Goal: Transaction & Acquisition: Obtain resource

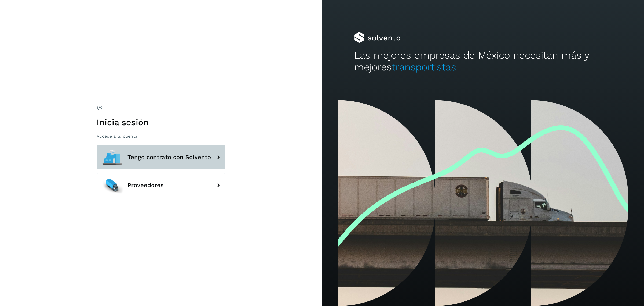
click at [218, 156] on icon at bounding box center [218, 157] width 11 height 11
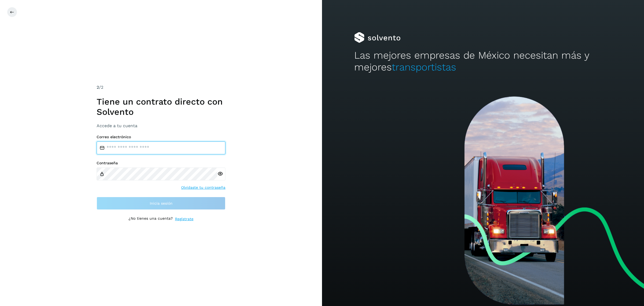
type input "**********"
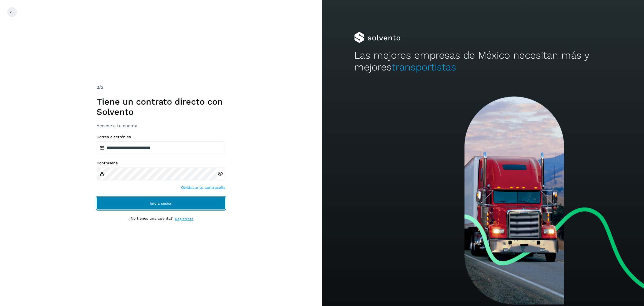
click at [194, 201] on button "Inicia sesión" at bounding box center [161, 203] width 129 height 13
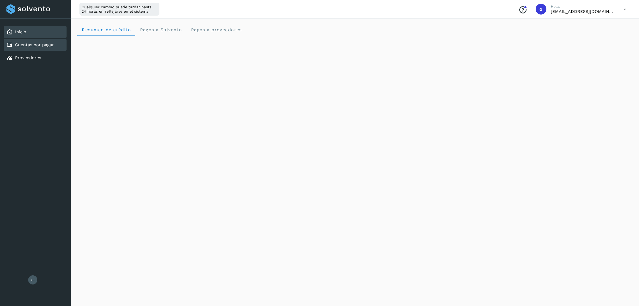
click at [39, 44] on link "Cuentas por pagar" at bounding box center [34, 44] width 39 height 5
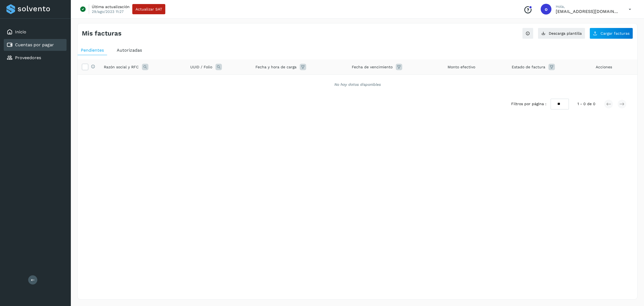
click at [133, 47] on div "Autorizadas" at bounding box center [130, 50] width 32 height 10
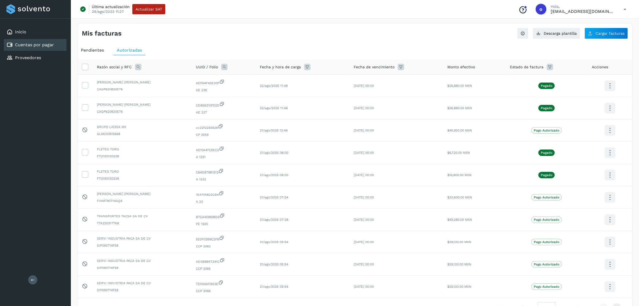
click at [95, 49] on span "Pendientes" at bounding box center [92, 50] width 23 height 5
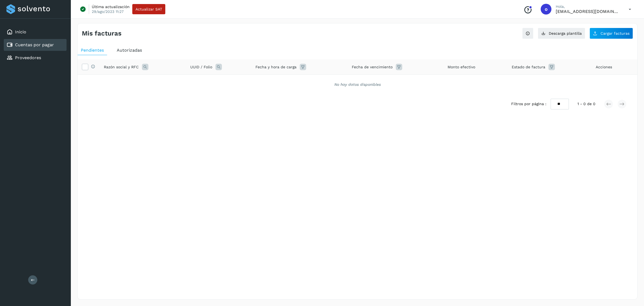
click at [133, 50] on span "Autorizadas" at bounding box center [129, 50] width 25 height 5
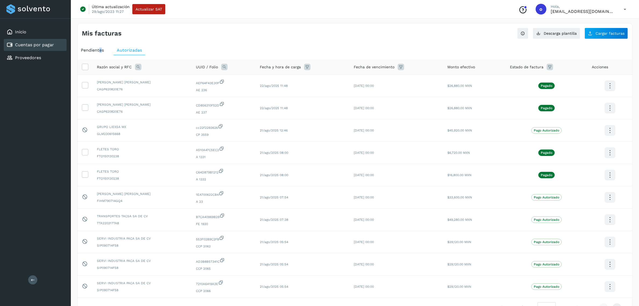
click at [101, 50] on span "Pendientes" at bounding box center [92, 50] width 23 height 5
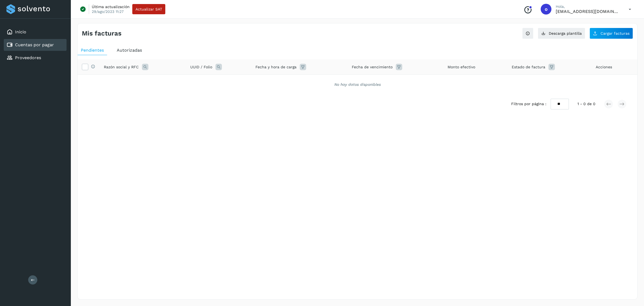
drag, startPoint x: 131, startPoint y: 48, endPoint x: 128, endPoint y: 50, distance: 3.1
click at [132, 48] on span "Autorizadas" at bounding box center [129, 50] width 25 height 5
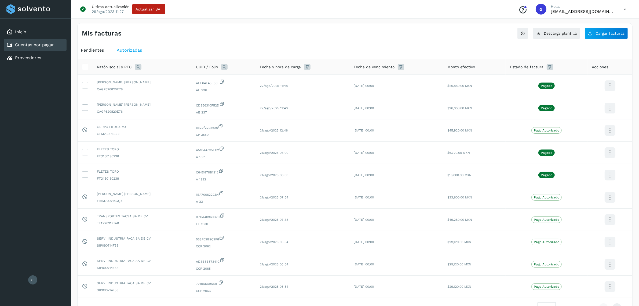
click at [135, 66] on icon at bounding box center [138, 67] width 6 height 6
click at [181, 87] on input "text" at bounding box center [173, 89] width 66 height 9
type input "********"
click at [189, 104] on span "Buscar" at bounding box center [187, 103] width 11 height 5
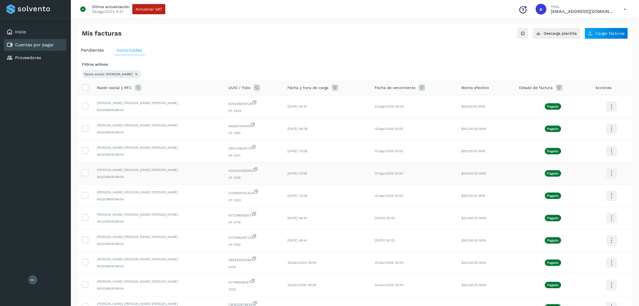
scroll to position [60, 0]
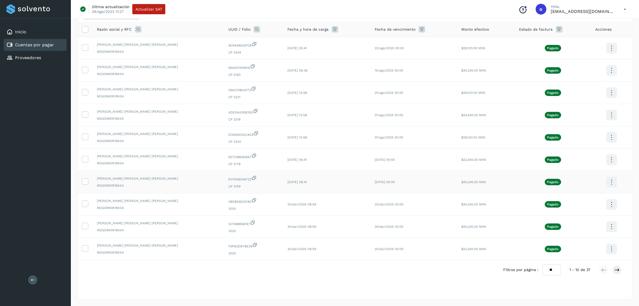
click at [612, 55] on icon at bounding box center [612, 48] width 13 height 13
click at [611, 113] on div at bounding box center [319, 153] width 639 height 306
click at [607, 55] on icon at bounding box center [612, 48] width 13 height 13
click at [579, 118] on button "C.Solvento" at bounding box center [585, 120] width 64 height 10
